Goal: Task Accomplishment & Management: Use online tool/utility

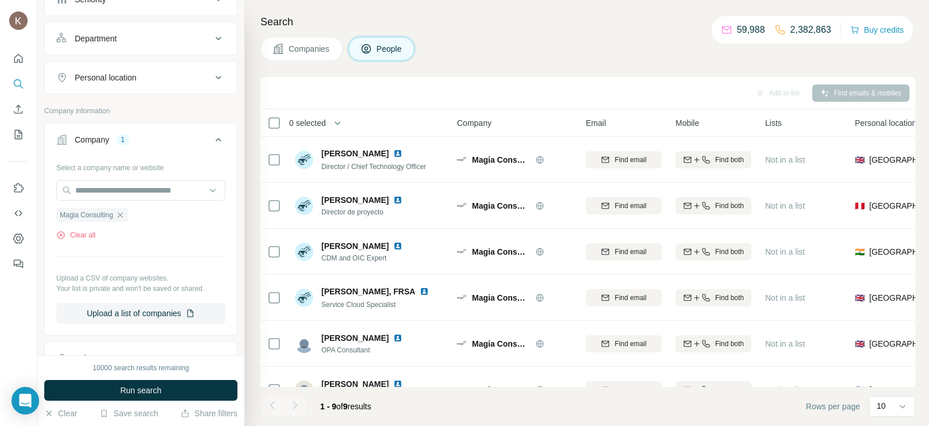
scroll to position [158, 0]
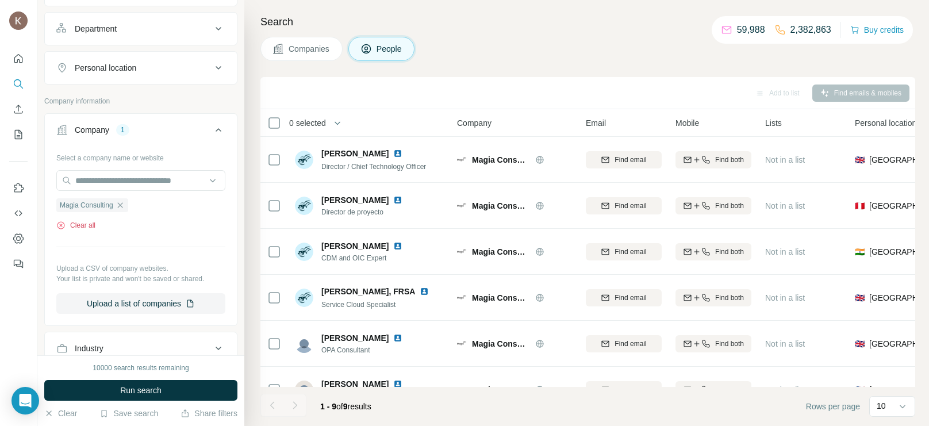
click at [83, 221] on button "Clear all" at bounding box center [75, 225] width 39 height 10
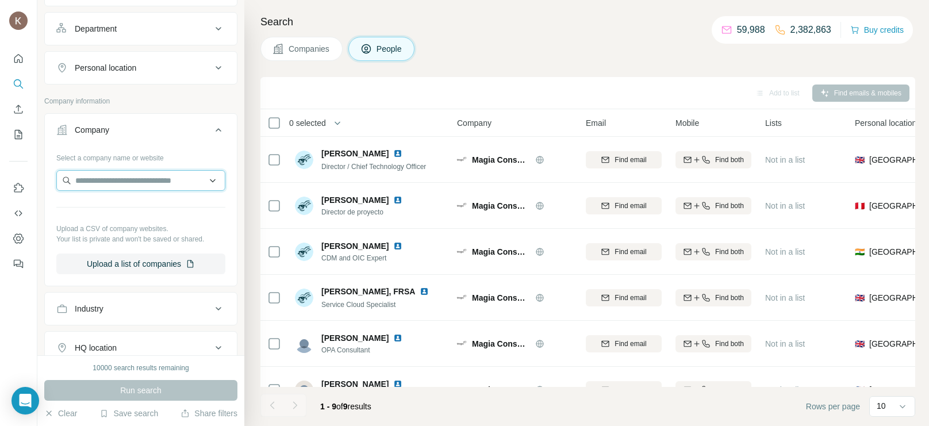
click at [115, 181] on input "text" at bounding box center [140, 180] width 169 height 21
paste input "**********"
type input "**********"
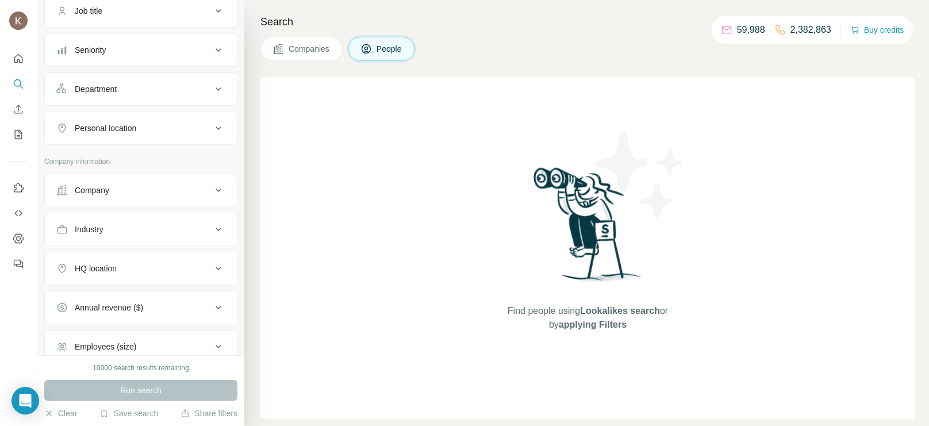
scroll to position [98, 0]
click at [117, 200] on button "Company" at bounding box center [141, 190] width 192 height 28
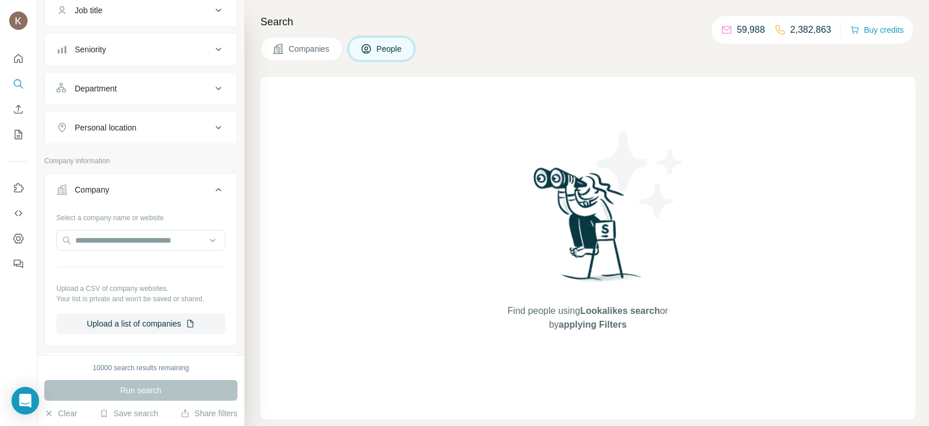
click at [116, 223] on div "Select a company name or website Upload a CSV of company websites. Your list is…" at bounding box center [140, 271] width 169 height 126
click at [118, 232] on input "text" at bounding box center [140, 240] width 169 height 21
paste input "**********"
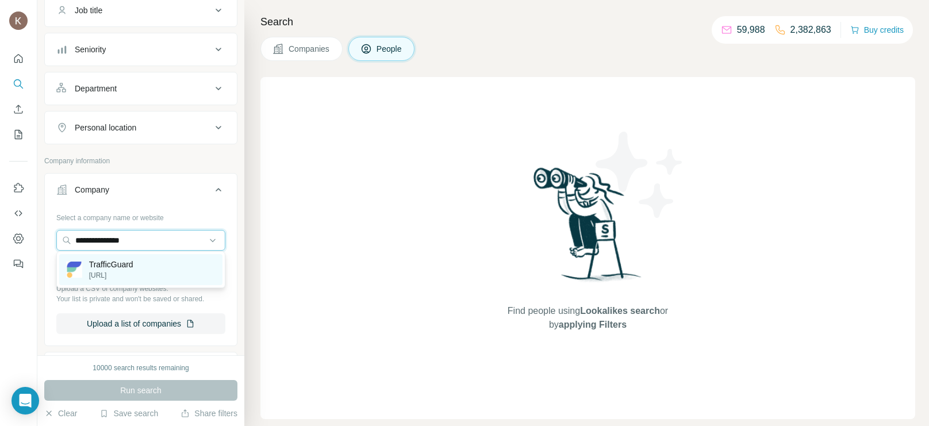
type input "**********"
click at [111, 274] on p "trafficguard.ai" at bounding box center [111, 275] width 44 height 10
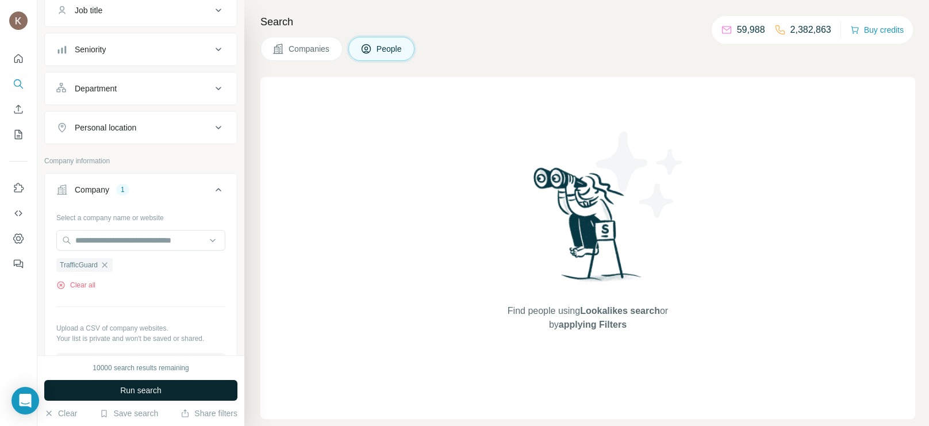
click at [312, 52] on span "Companies" at bounding box center [310, 49] width 42 height 12
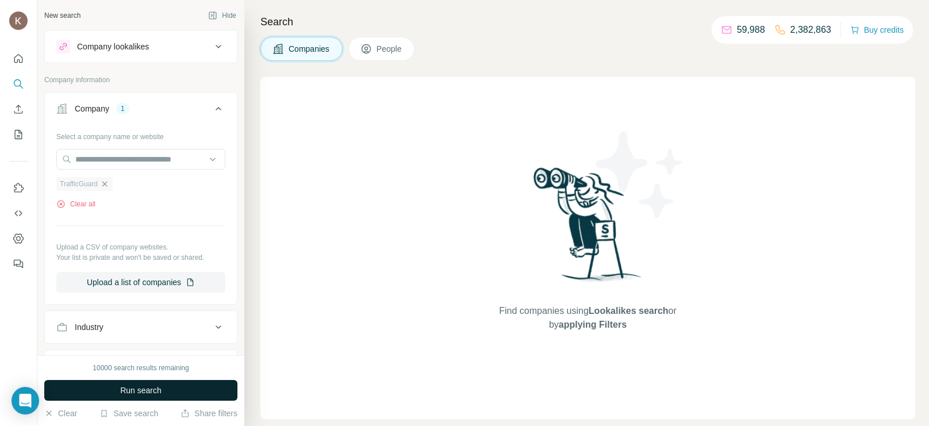
click at [141, 392] on span "Run search" at bounding box center [140, 391] width 41 height 12
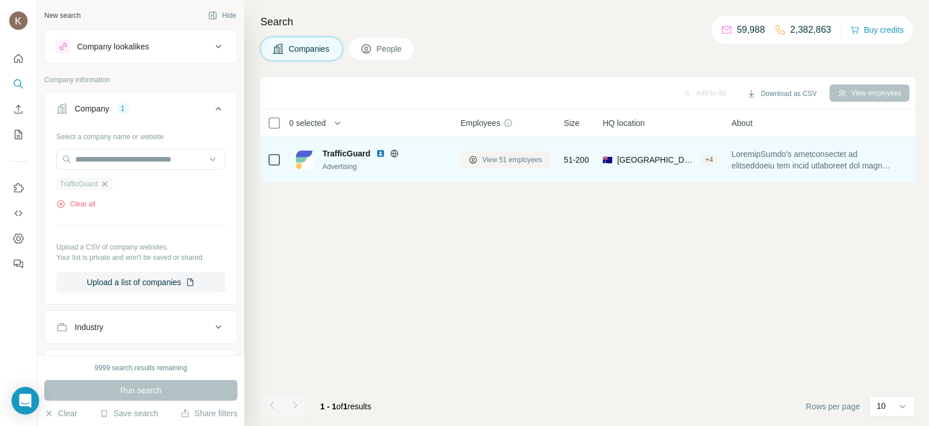
click at [528, 159] on span "View 51 employees" at bounding box center [512, 160] width 60 height 10
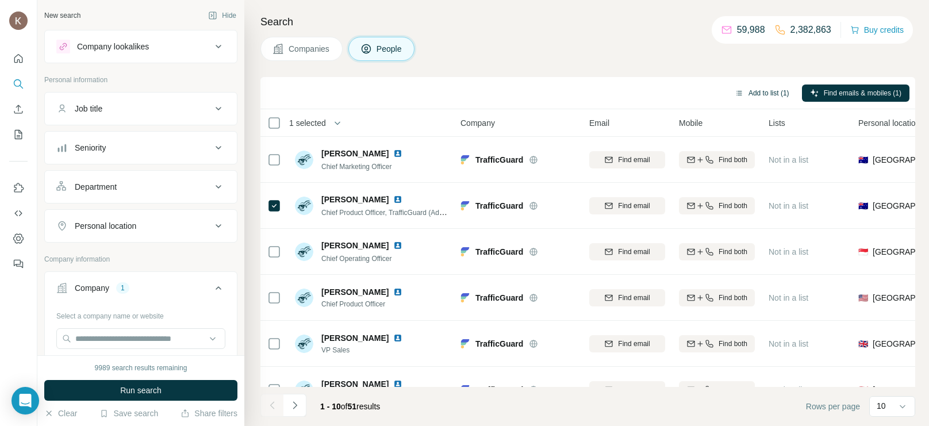
click at [760, 91] on button "Add to list (1)" at bounding box center [762, 93] width 71 height 17
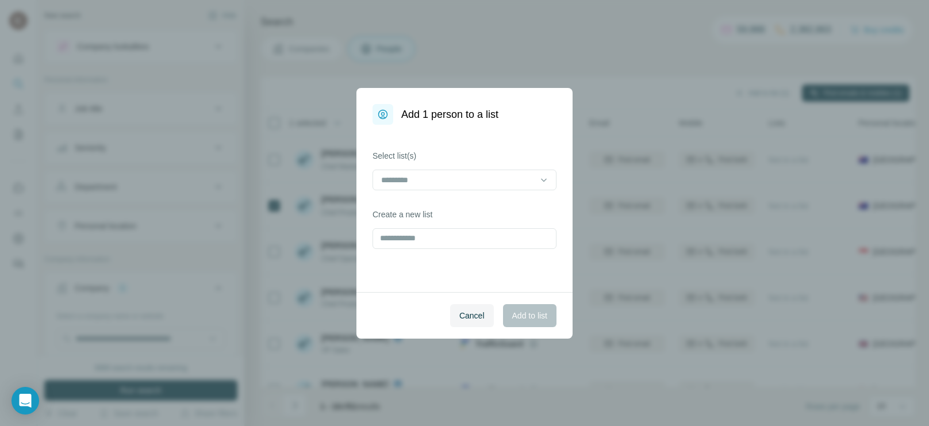
click at [392, 165] on div "Select list(s)" at bounding box center [465, 170] width 184 height 40
click at [413, 174] on input at bounding box center [457, 180] width 155 height 13
click at [411, 204] on div "Khushi" at bounding box center [464, 206] width 164 height 12
click at [527, 315] on span "Add to list" at bounding box center [529, 316] width 35 height 12
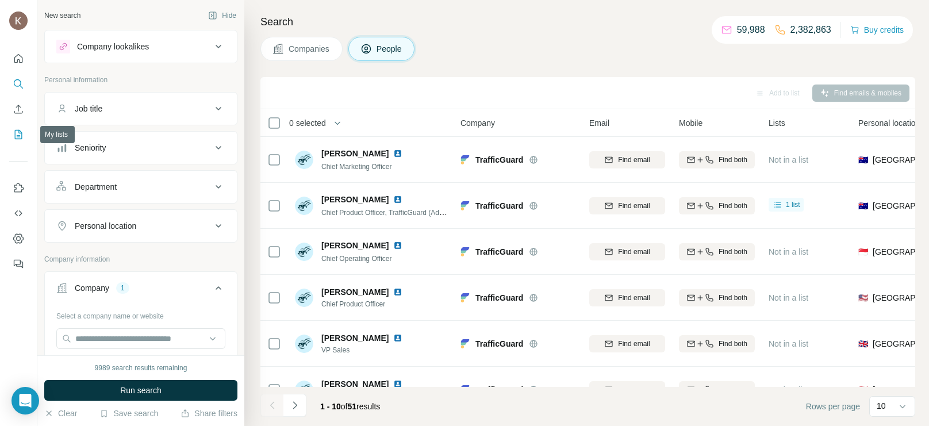
click at [19, 129] on icon "My lists" at bounding box center [19, 135] width 12 height 12
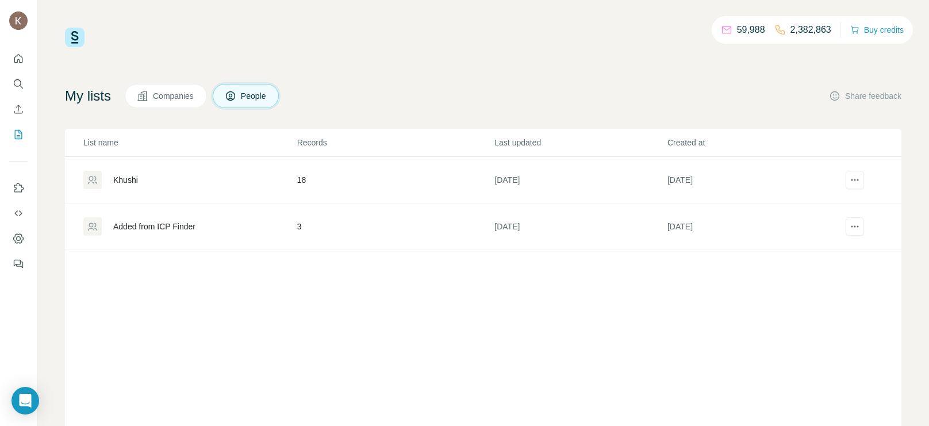
click at [154, 183] on div "Khushi" at bounding box center [189, 180] width 213 height 18
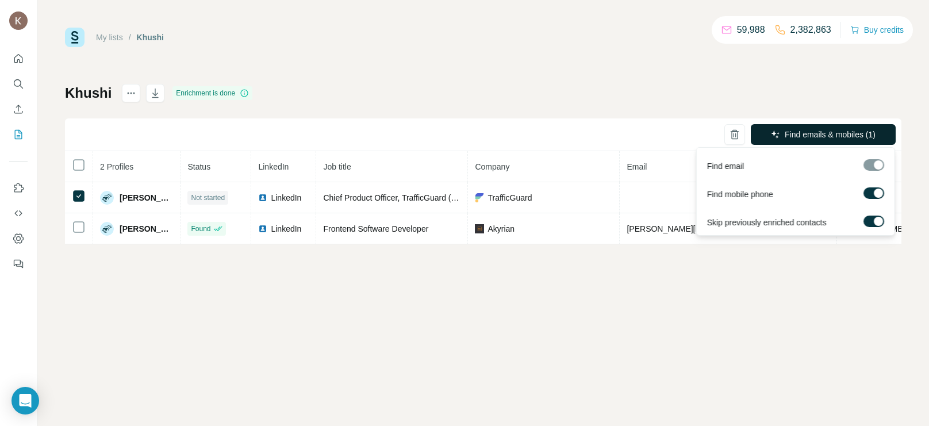
click at [812, 134] on span "Find emails & mobiles (1)" at bounding box center [830, 135] width 91 height 12
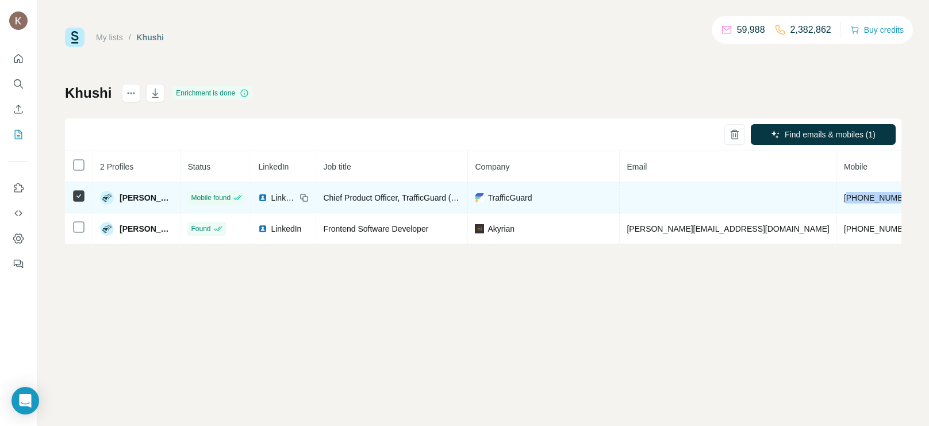
drag, startPoint x: 769, startPoint y: 196, endPoint x: 713, endPoint y: 200, distance: 55.9
click at [837, 200] on td "+61466998108" at bounding box center [880, 197] width 87 height 31
copy span "61466998108"
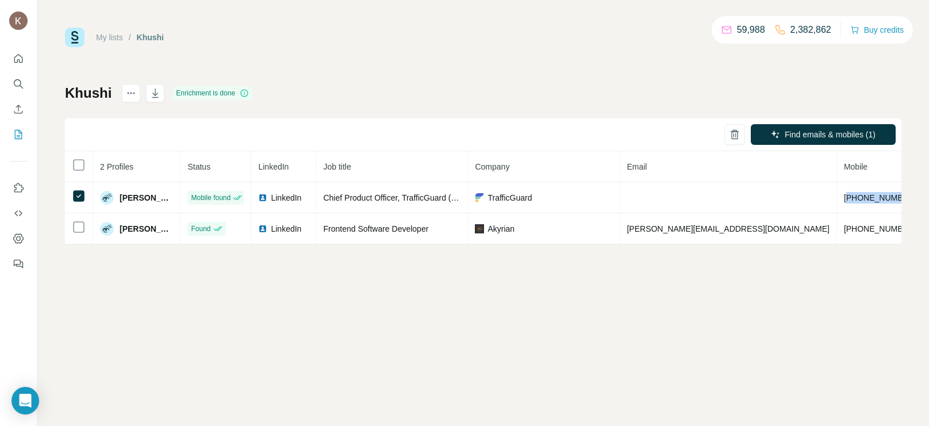
copy span "61466998108"
